Goal: Navigation & Orientation: Find specific page/section

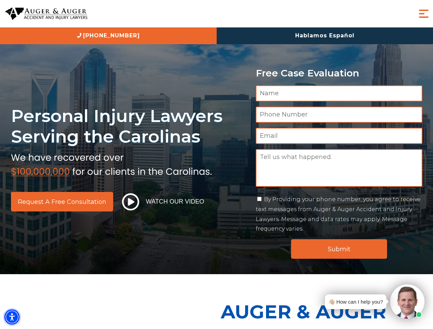
click at [12, 317] on img "Accessibility Menu" at bounding box center [11, 317] width 15 height 15
